Goal: Find contact information: Find contact information

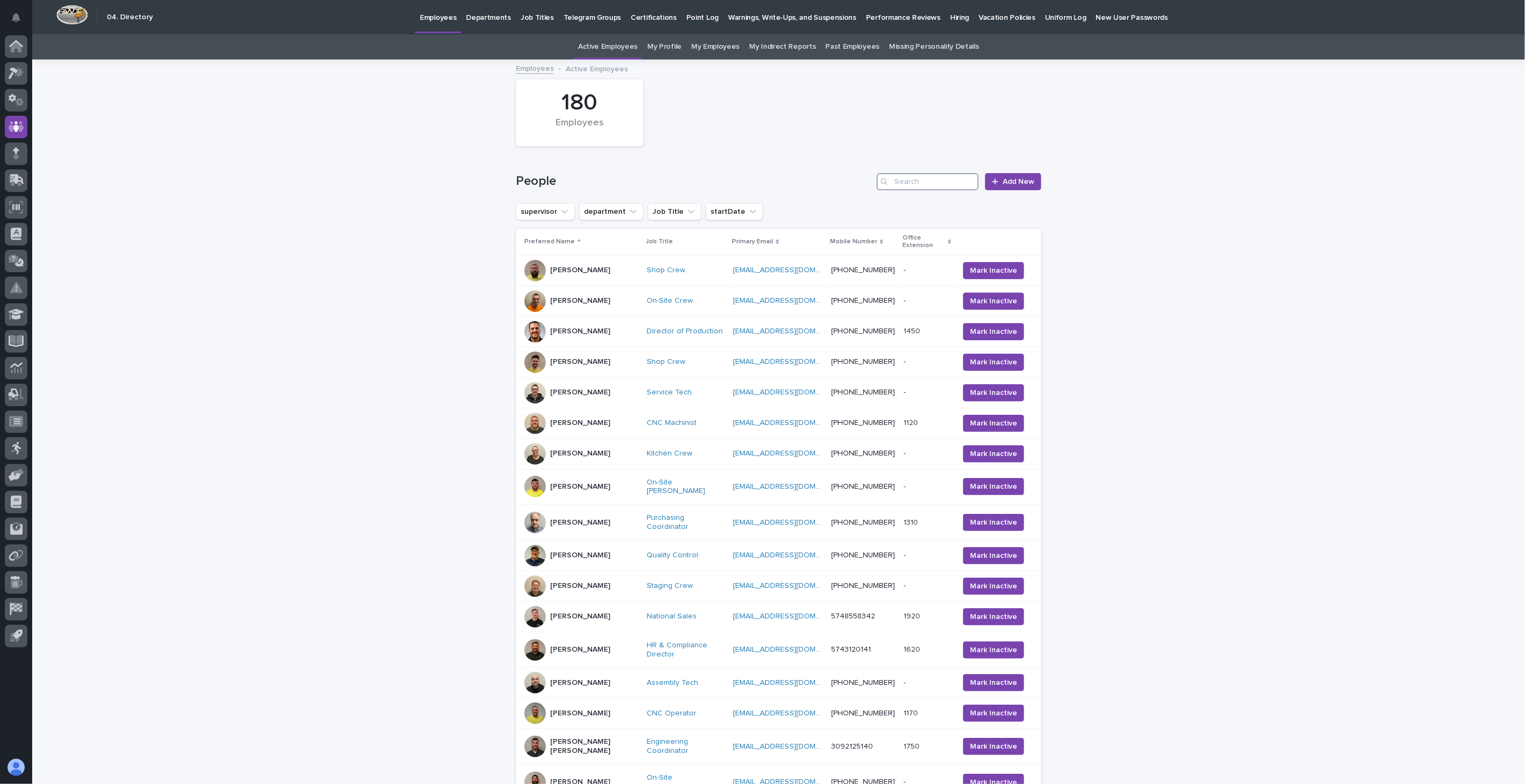
click at [958, 179] on input "Search" at bounding box center [927, 181] width 102 height 17
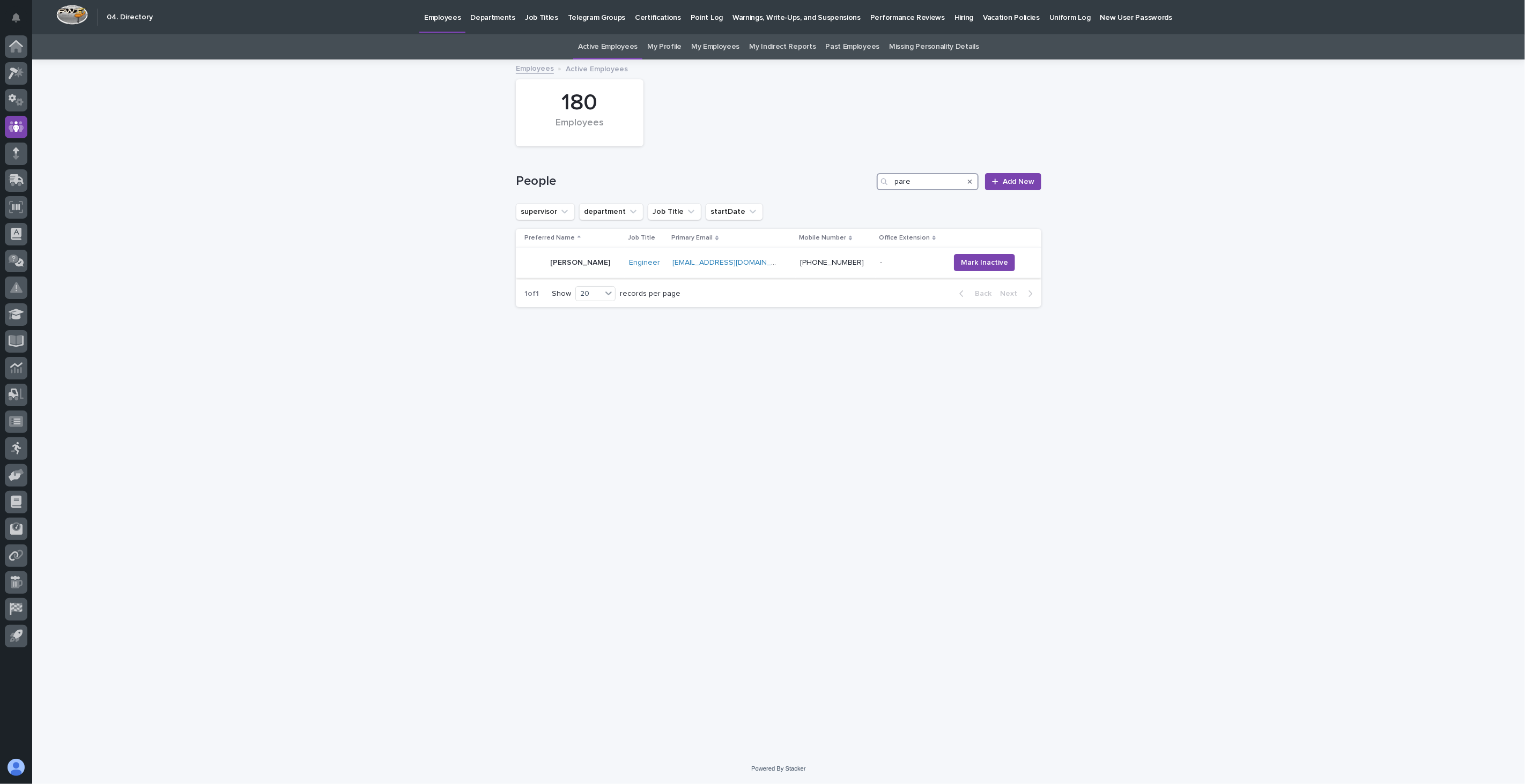
type input "pare"
click at [598, 266] on div "[PERSON_NAME]" at bounding box center [572, 263] width 96 height 22
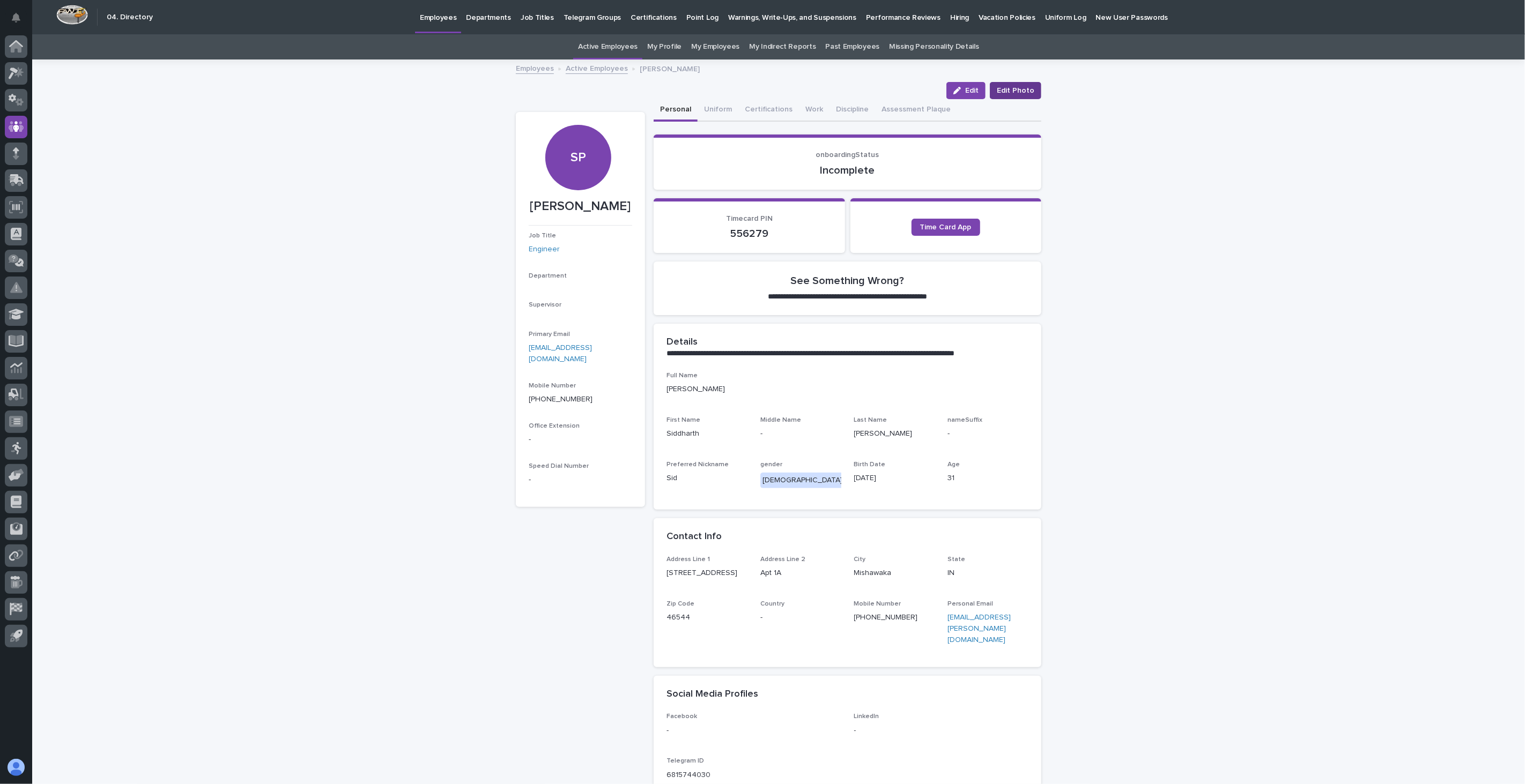
click at [1018, 84] on button "Edit Photo" at bounding box center [1015, 90] width 51 height 17
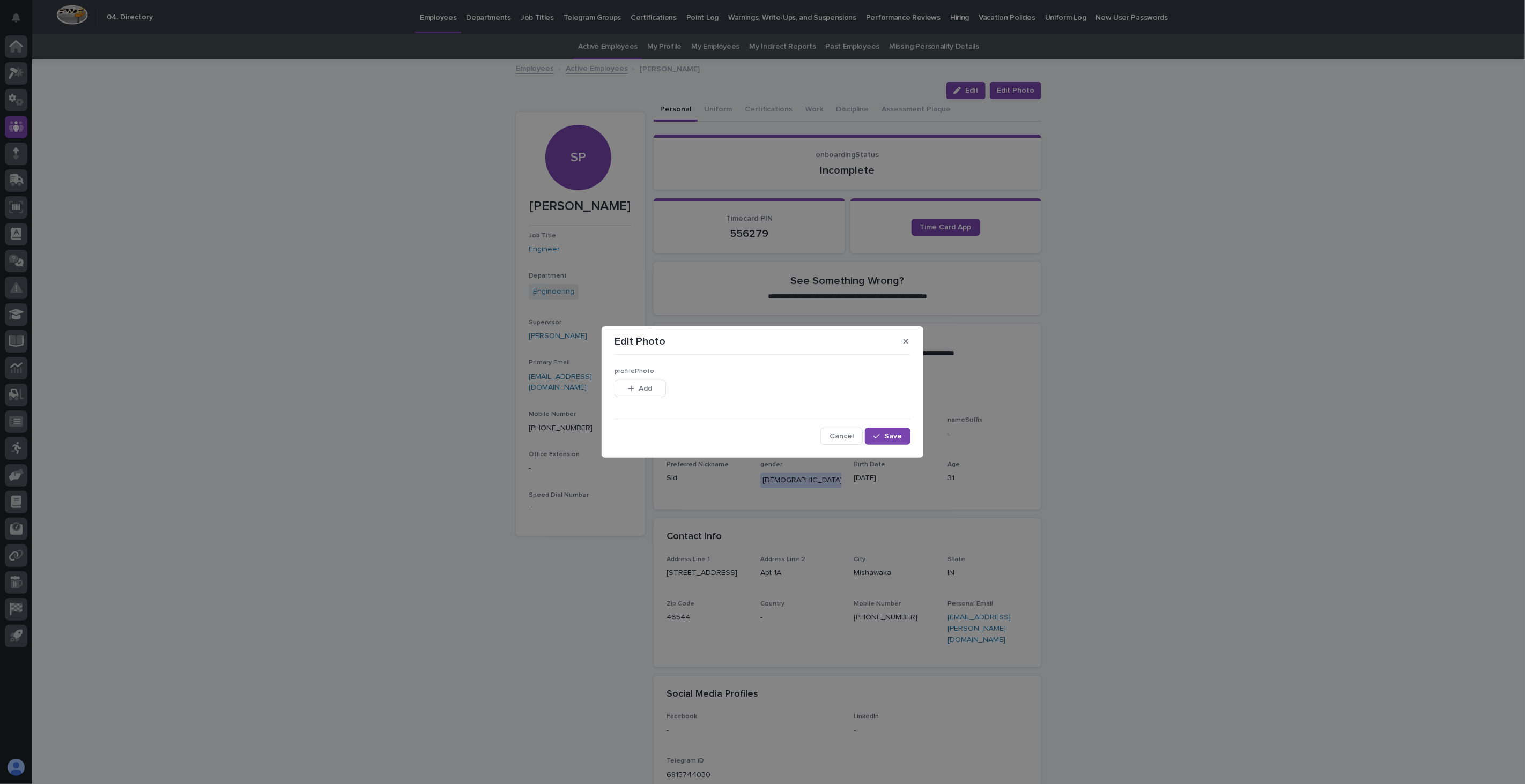
click at [651, 377] on div "profilePhoto This file cannot be opened Download File Add" at bounding box center [762, 388] width 296 height 42
click at [649, 387] on span "Add" at bounding box center [646, 388] width 13 height 7
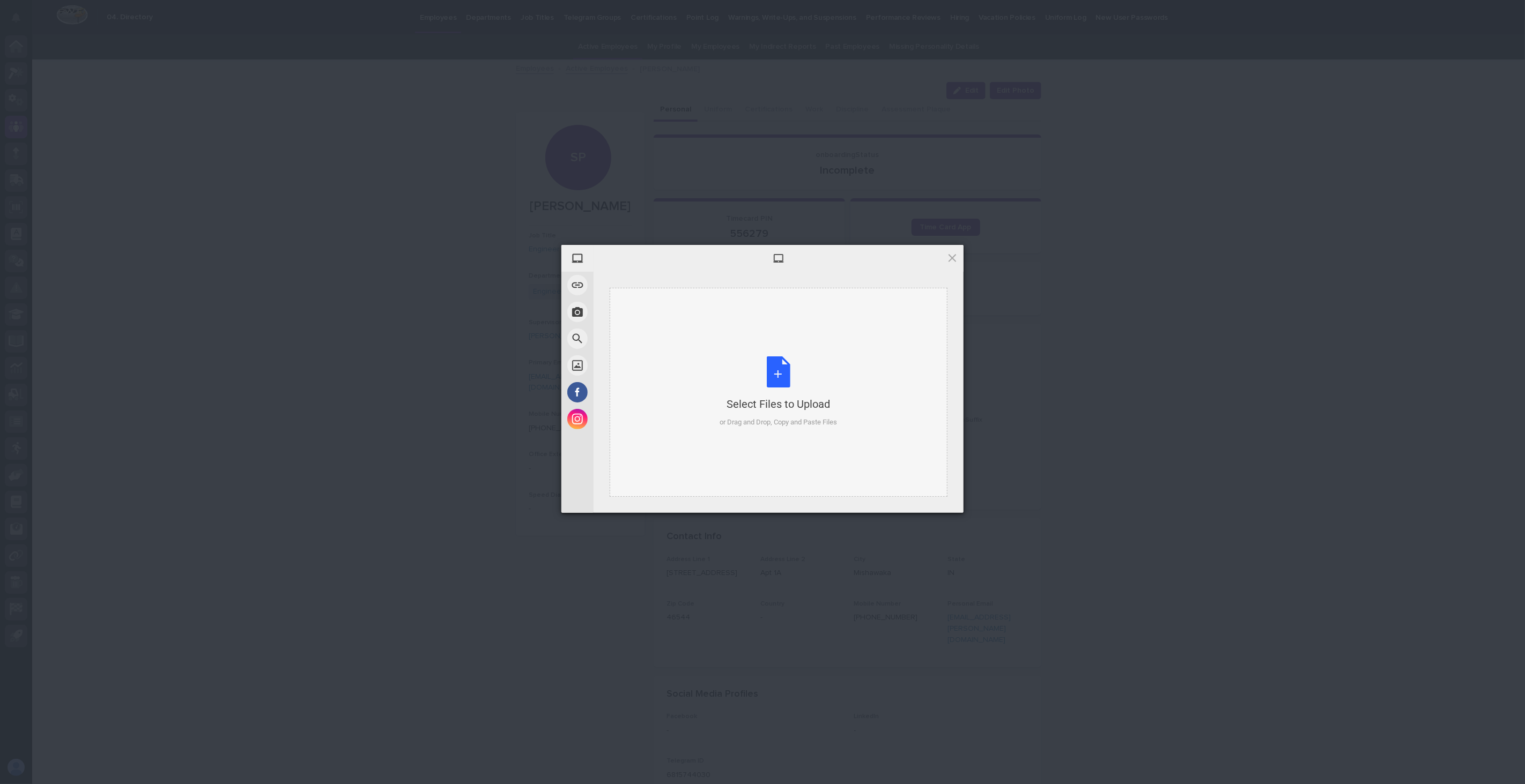
click at [784, 401] on div "Select Files to Upload" at bounding box center [778, 404] width 117 height 15
click at [929, 497] on span "Upload 1" at bounding box center [931, 499] width 21 height 8
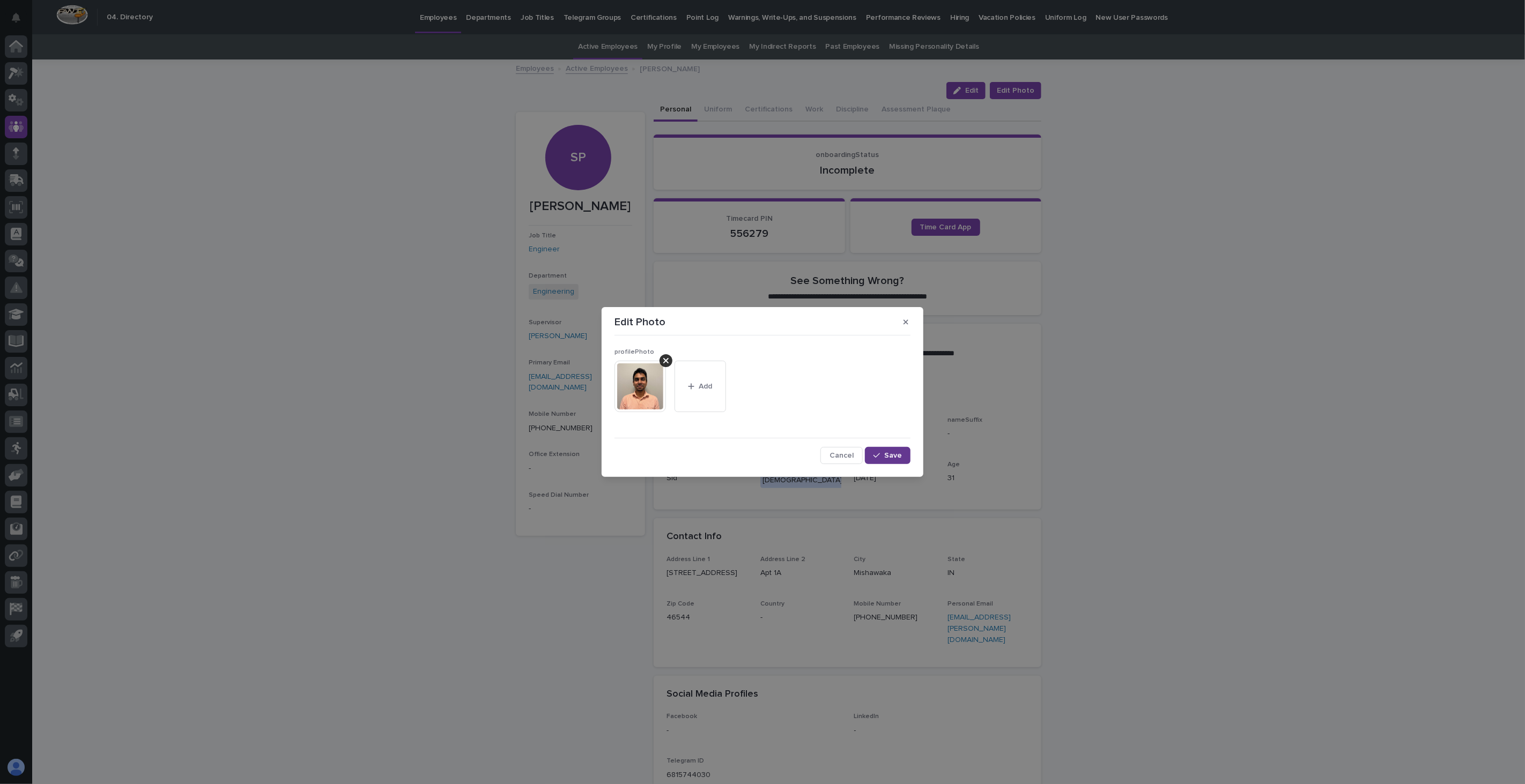
click at [888, 455] on span "Save" at bounding box center [893, 455] width 17 height 7
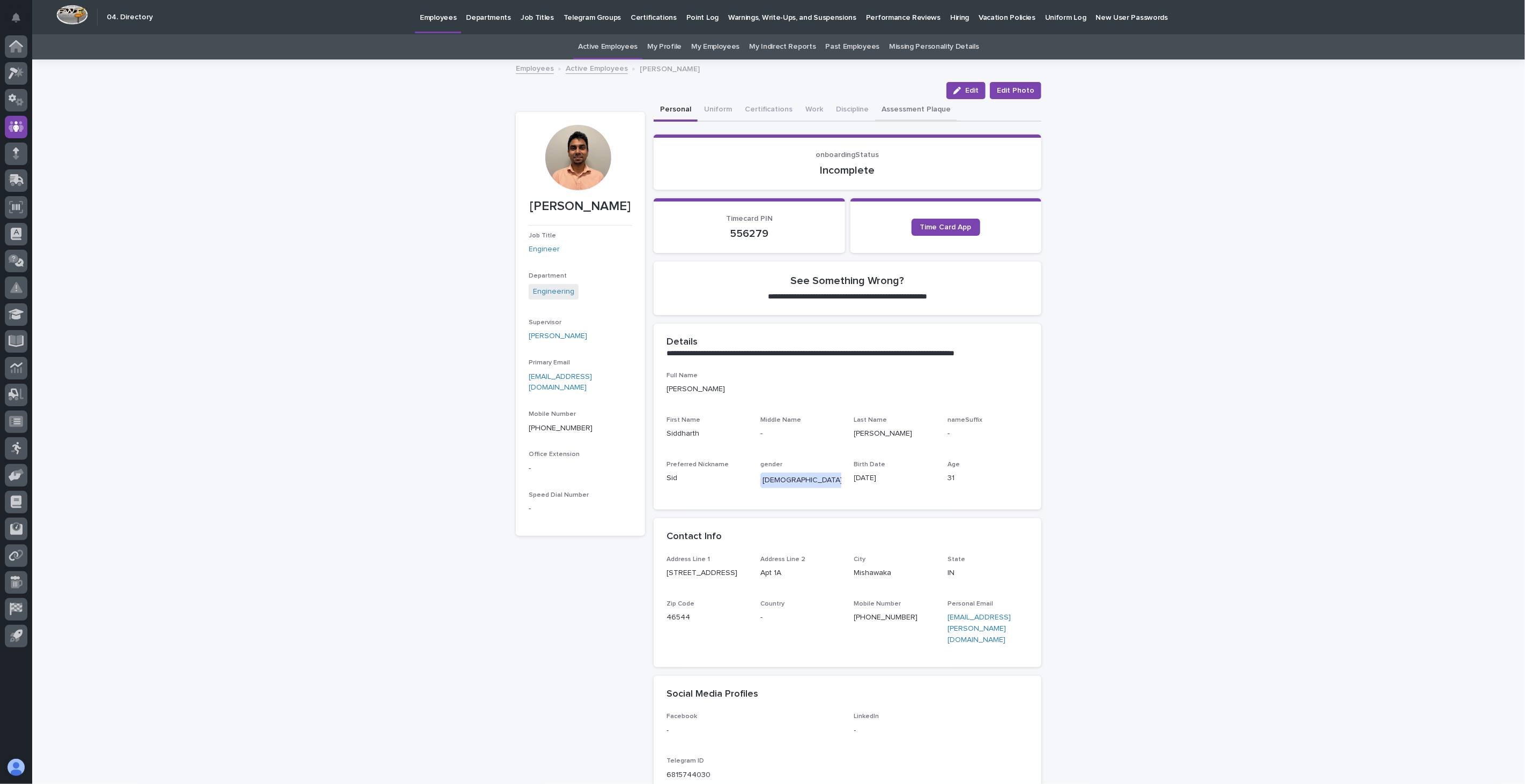
click at [910, 109] on button "Assessment Plaque" at bounding box center [916, 110] width 82 height 22
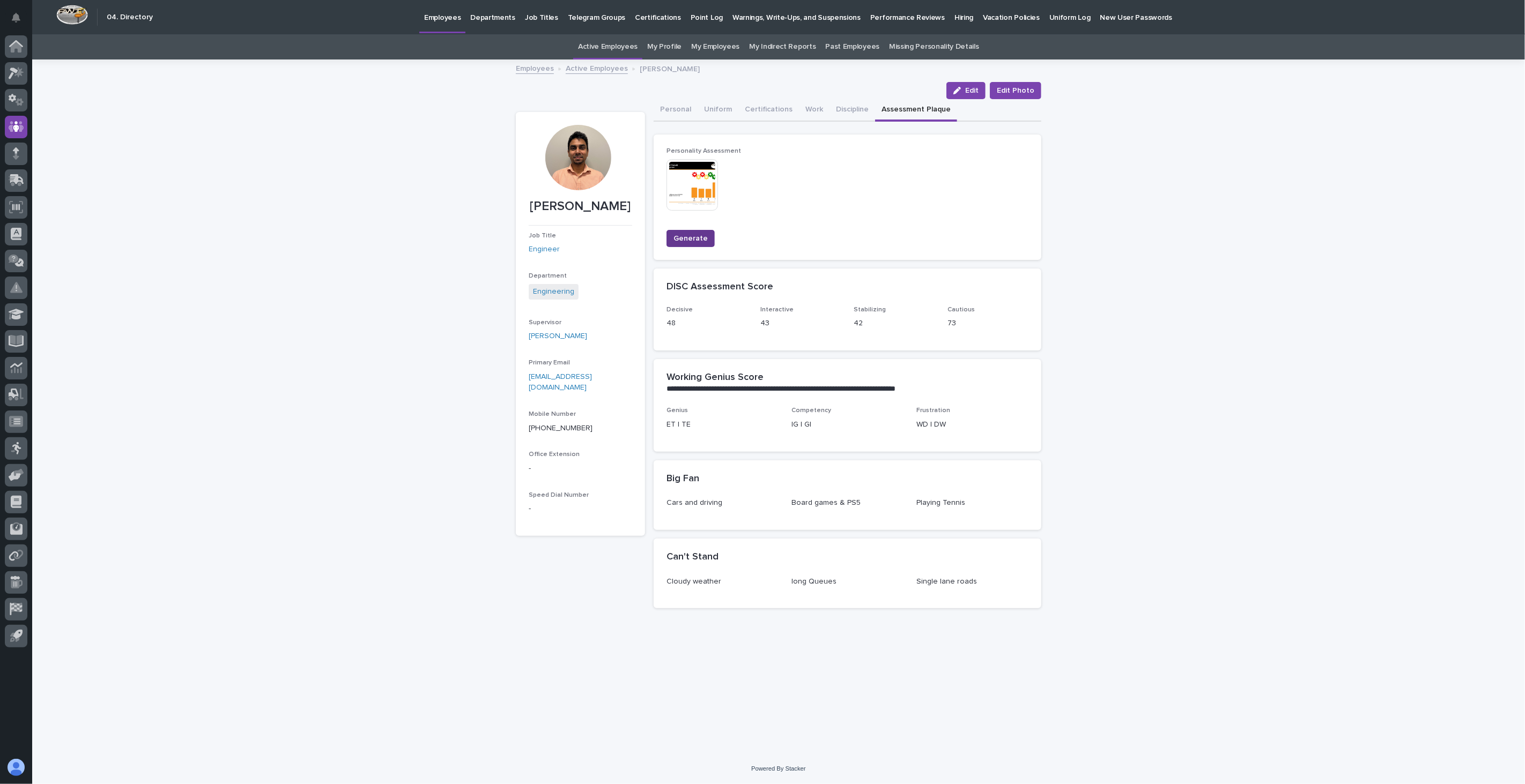
click at [690, 238] on span "Generate" at bounding box center [690, 238] width 34 height 11
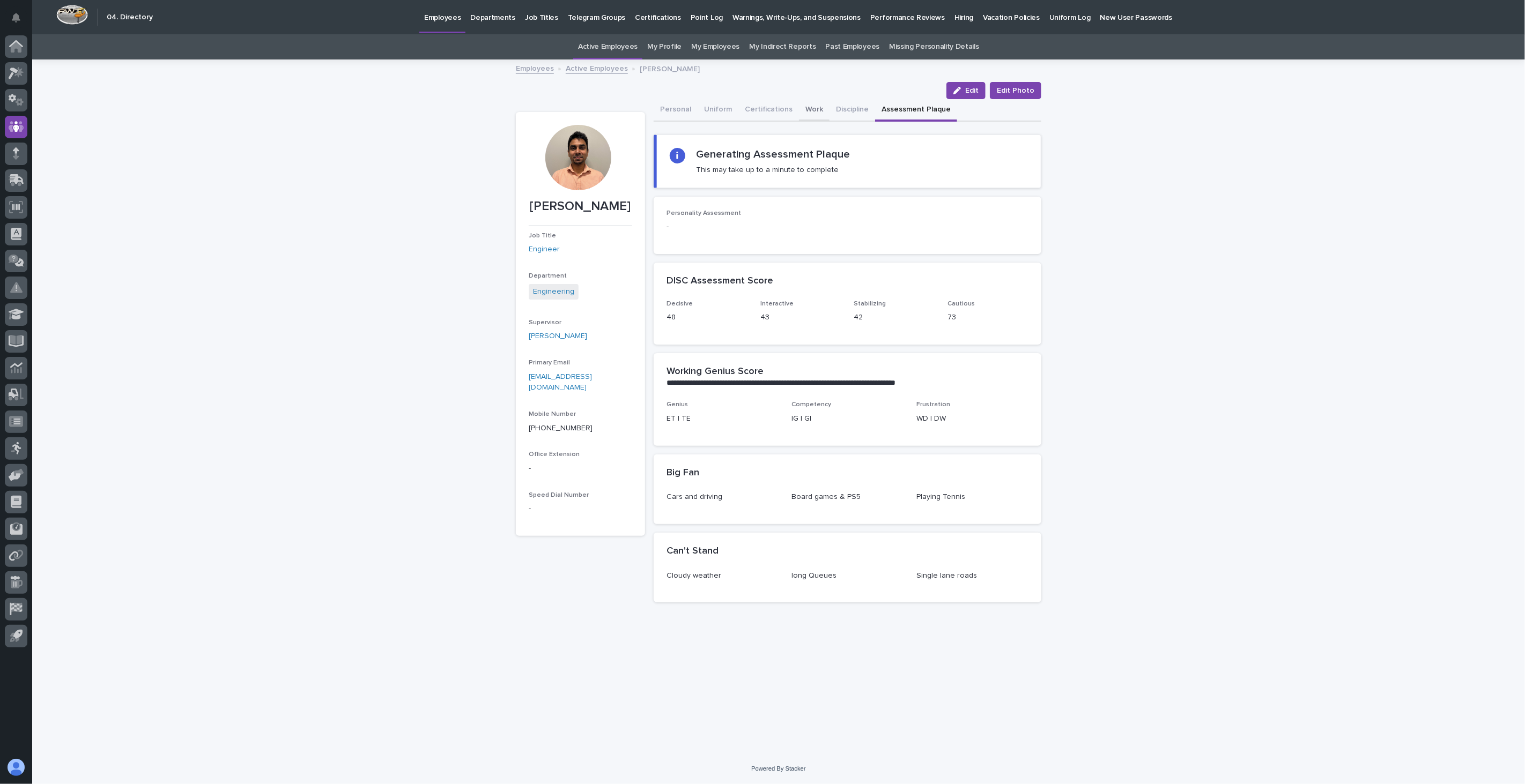
drag, startPoint x: 808, startPoint y: 108, endPoint x: 817, endPoint y: 119, distance: 14.2
click at [808, 108] on button "Work" at bounding box center [814, 110] width 31 height 22
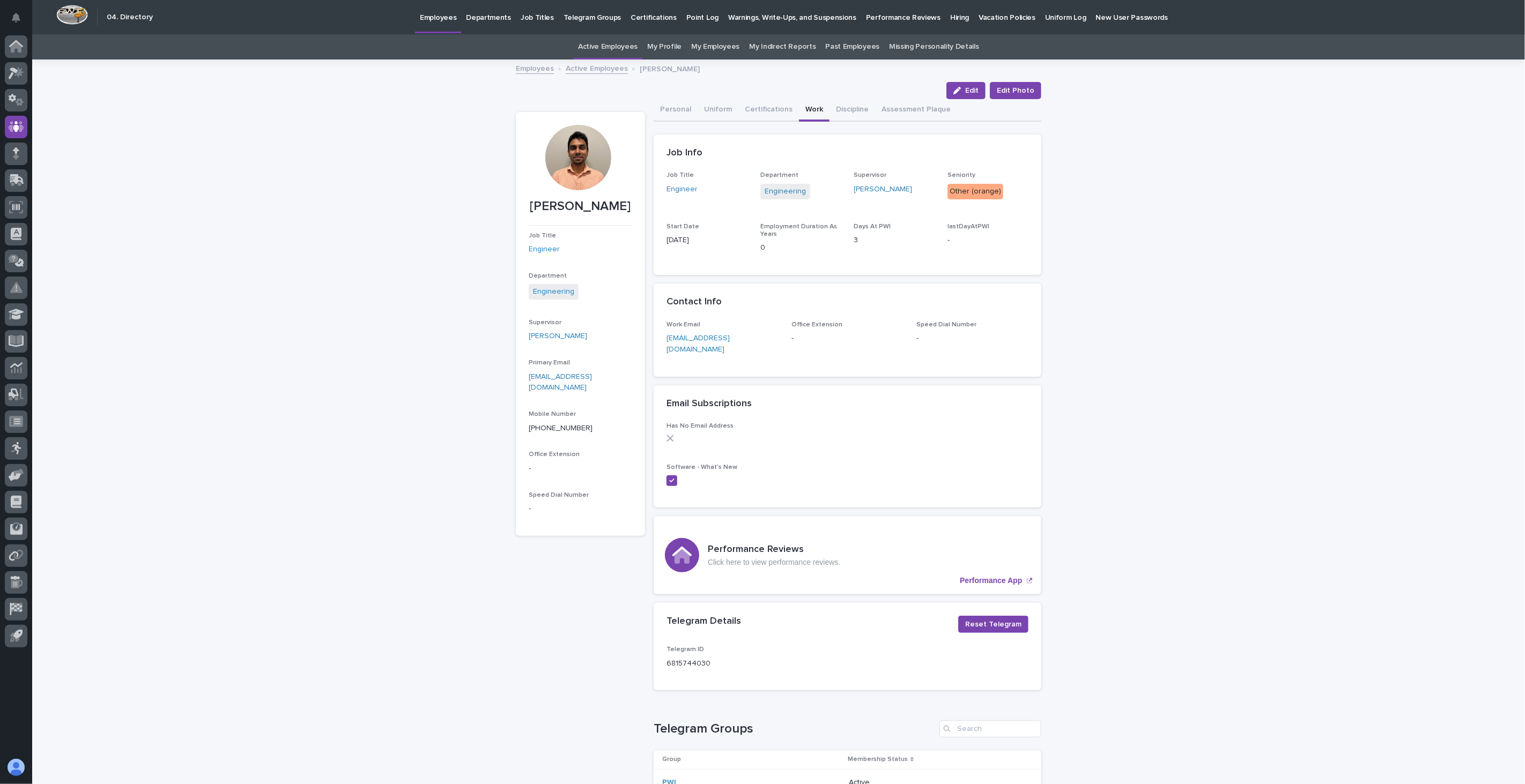
click at [871, 325] on p "Office Extension" at bounding box center [848, 325] width 112 height 7
drag, startPoint x: 682, startPoint y: 111, endPoint x: 1098, endPoint y: 553, distance: 607.0
click at [682, 111] on button "Personal" at bounding box center [675, 110] width 44 height 22
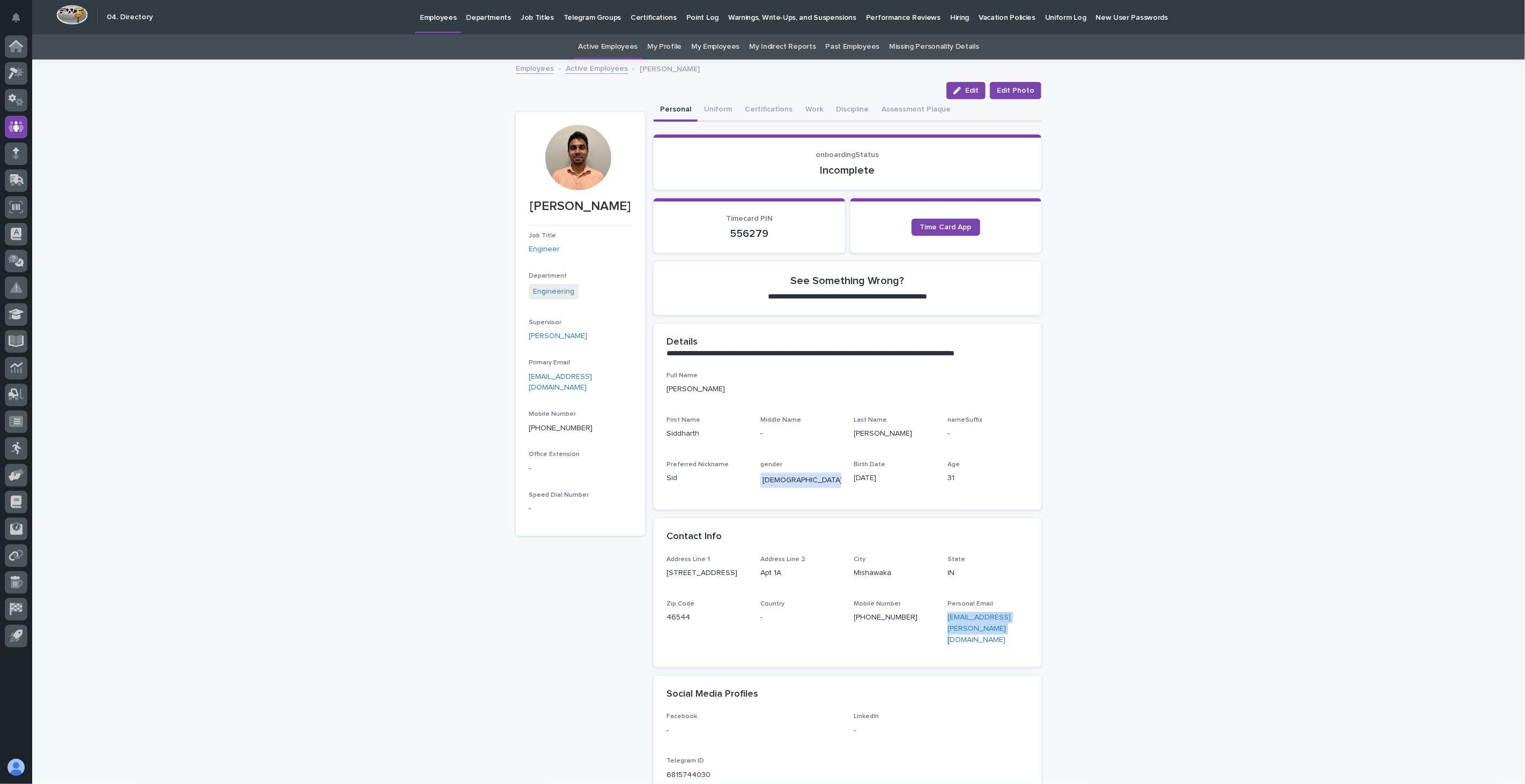
drag, startPoint x: 986, startPoint y: 630, endPoint x: 938, endPoint y: 612, distance: 51.3
click at [938, 612] on div "Address Line 1 [STREET_ADDRESS] [US_STATE] Zip Code 46544 Country - Mobile Numb…" at bounding box center [847, 605] width 362 height 99
copy link "[EMAIL_ADDRESS][PERSON_NAME][DOMAIN_NAME]"
drag, startPoint x: 909, startPoint y: 617, endPoint x: 847, endPoint y: 618, distance: 62.0
click at [847, 618] on div "Address Line 1 [STREET_ADDRESS] [US_STATE] Zip Code 46544 Country - Mobile Numb…" at bounding box center [847, 605] width 362 height 99
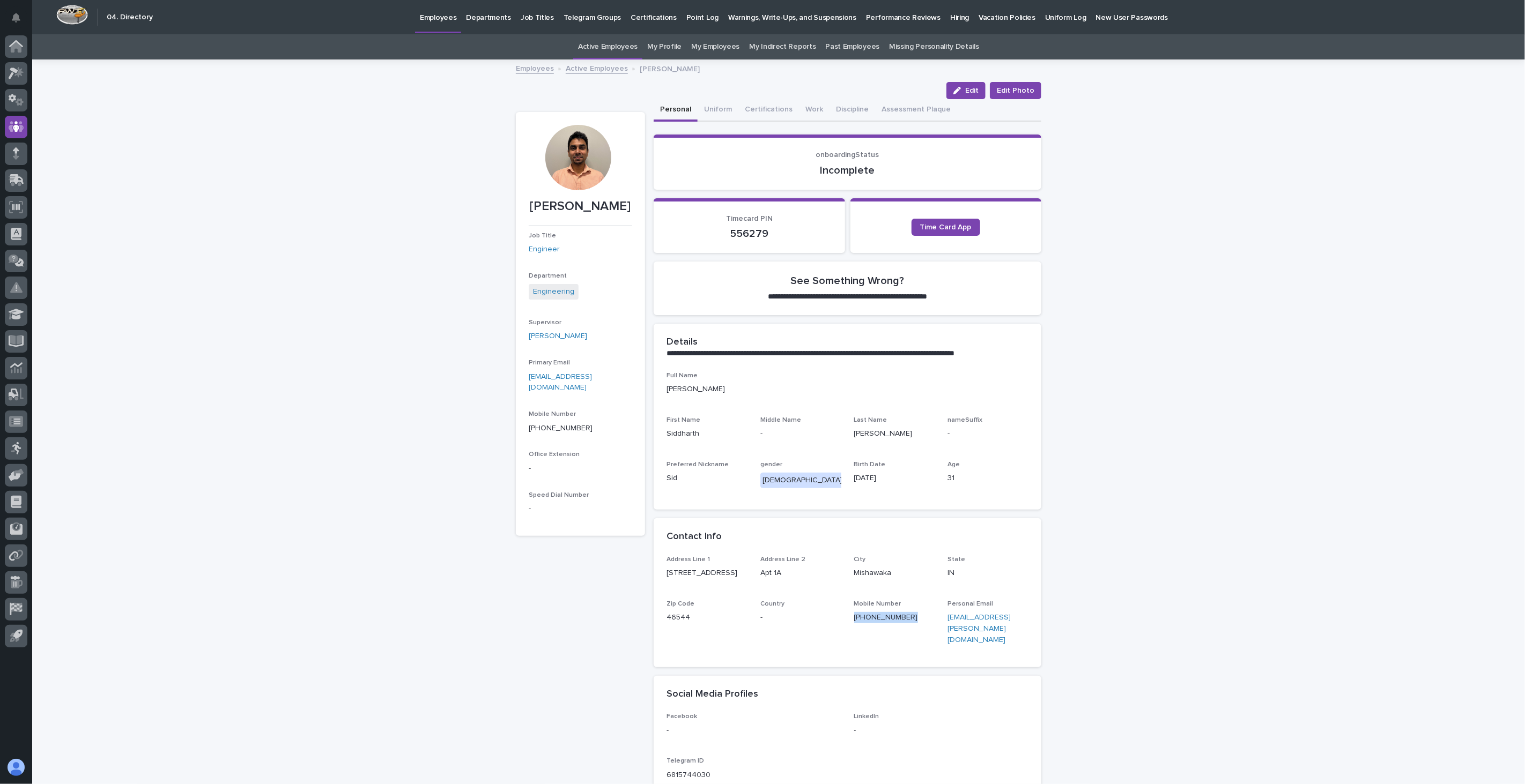
copy link "[PHONE_NUMBER]"
drag, startPoint x: 728, startPoint y: 570, endPoint x: 652, endPoint y: 574, distance: 76.1
click at [654, 574] on div "Address Line 1 [STREET_ADDRESS] [US_STATE] Zip Code 46544 Country - Mobile Numb…" at bounding box center [848, 611] width 388 height 111
copy p "[STREET_ADDRESS]"
drag, startPoint x: 610, startPoint y: 377, endPoint x: 520, endPoint y: 378, distance: 90.0
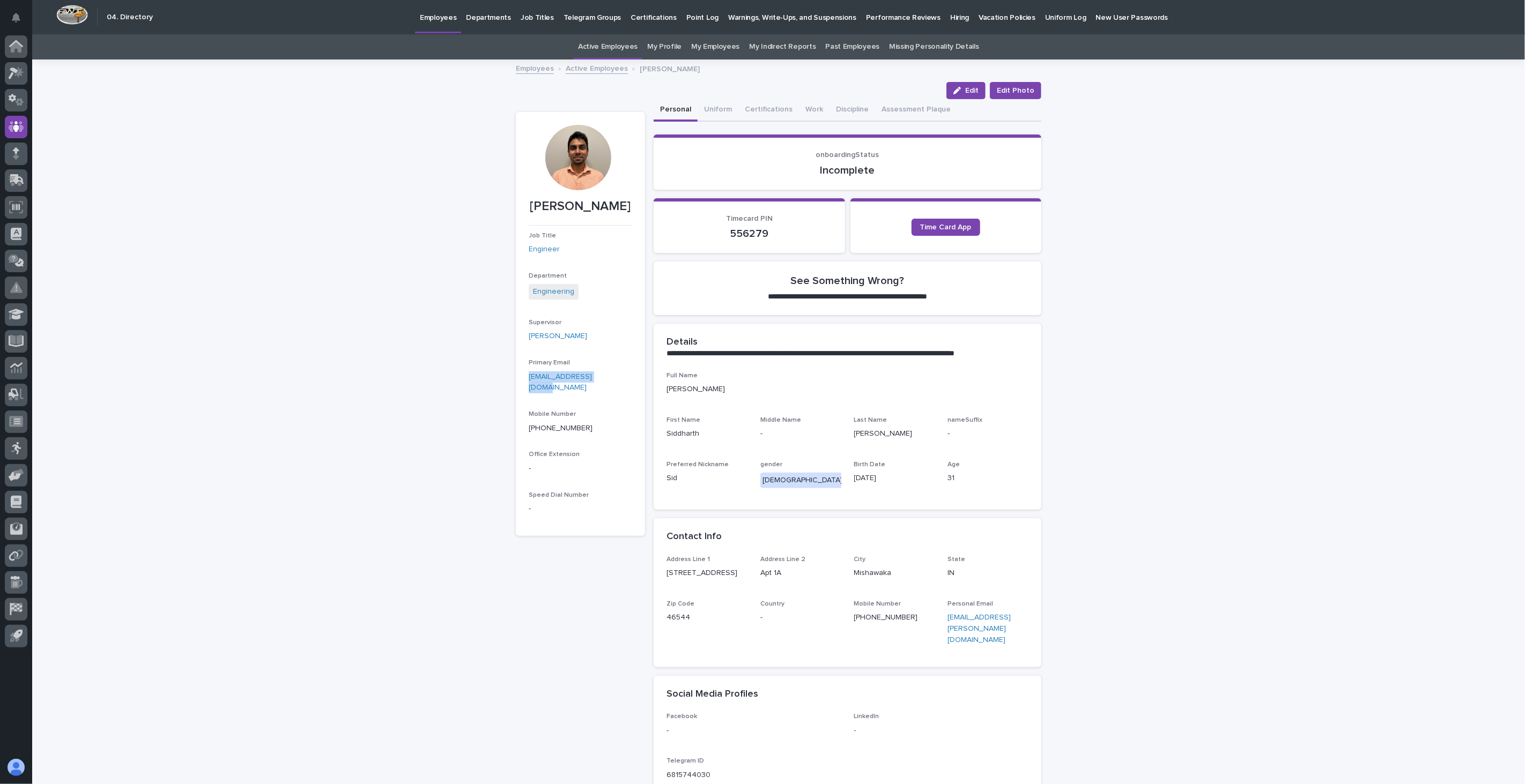
click at [520, 378] on section "[PERSON_NAME] Job Title Engineer Department Engineering Supervisor [PERSON_NAME…" at bounding box center [580, 324] width 130 height 424
copy link "[EMAIL_ADDRESS][DOMAIN_NAME]"
